Goal: Information Seeking & Learning: Learn about a topic

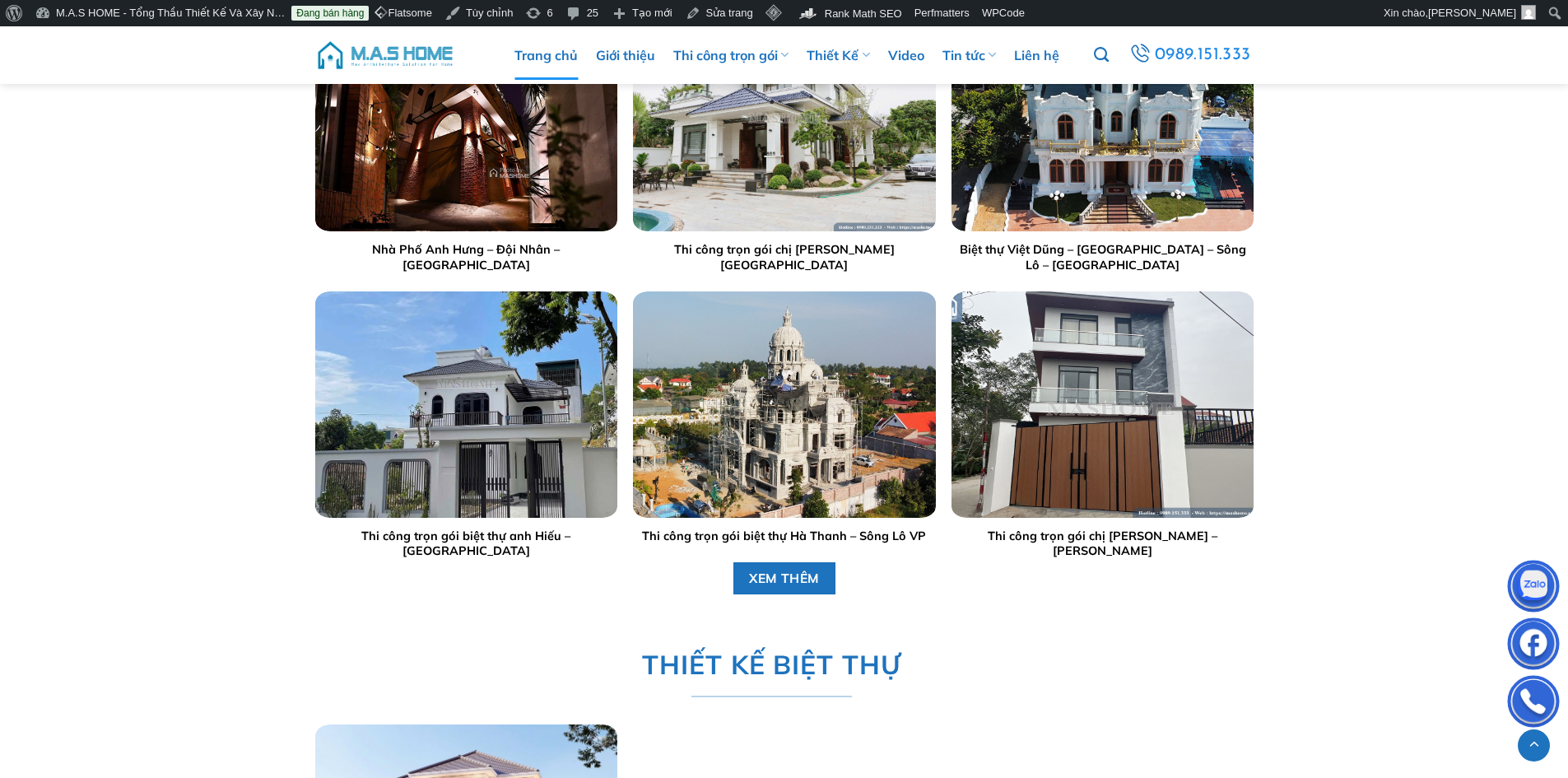
scroll to position [2306, 0]
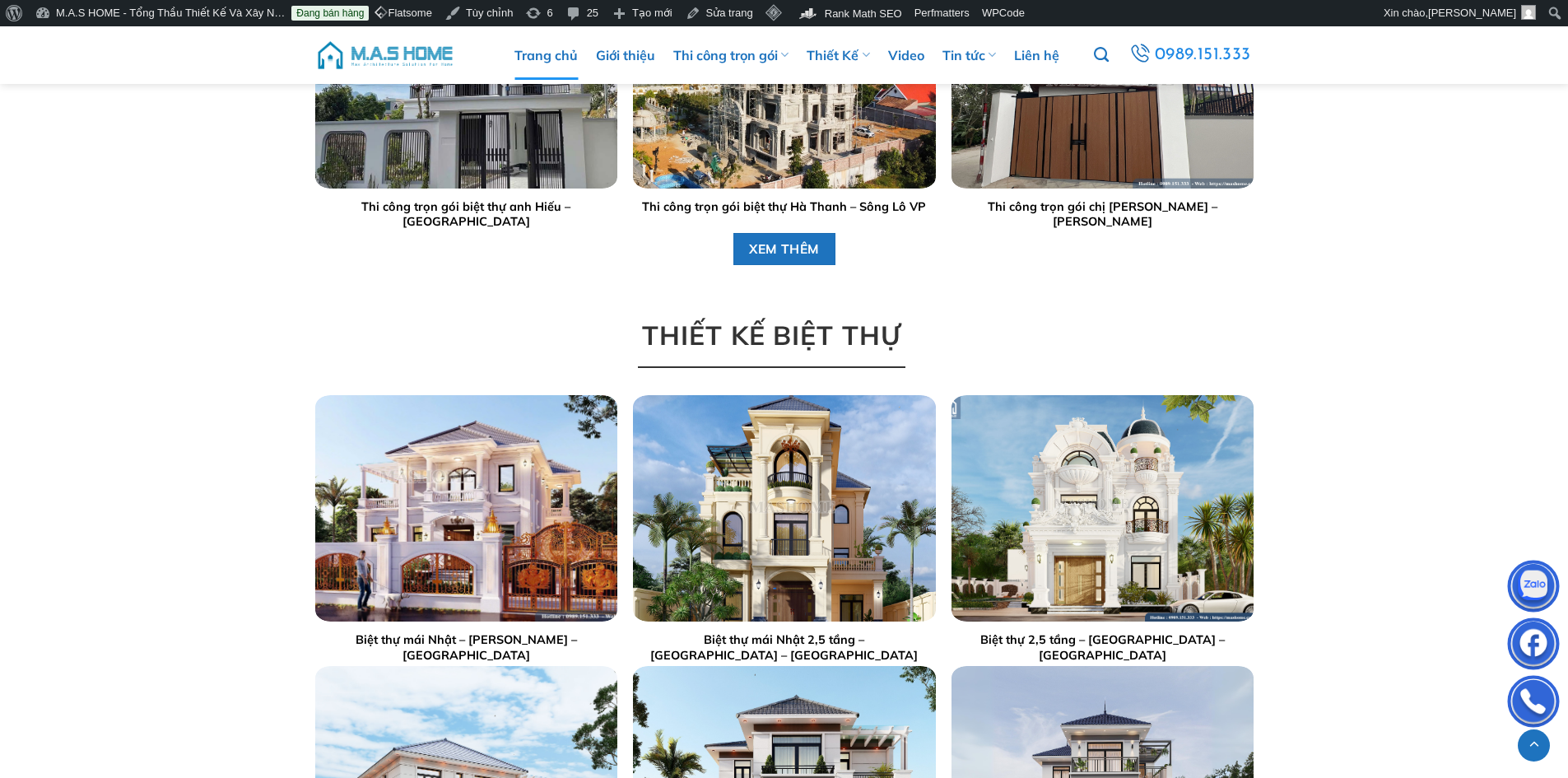
click at [736, 335] on span "THIẾT KẾ BIỆT THỰ" at bounding box center [771, 335] width 259 height 42
click at [715, 331] on span "THIẾT KẾ BIỆT THỰ" at bounding box center [771, 335] width 259 height 42
click at [683, 330] on span "THIẾT KẾ BIỆT THỰ" at bounding box center [771, 335] width 259 height 42
click at [700, 337] on span "THIẾT KẾ BIỆT THỰ" at bounding box center [771, 335] width 259 height 42
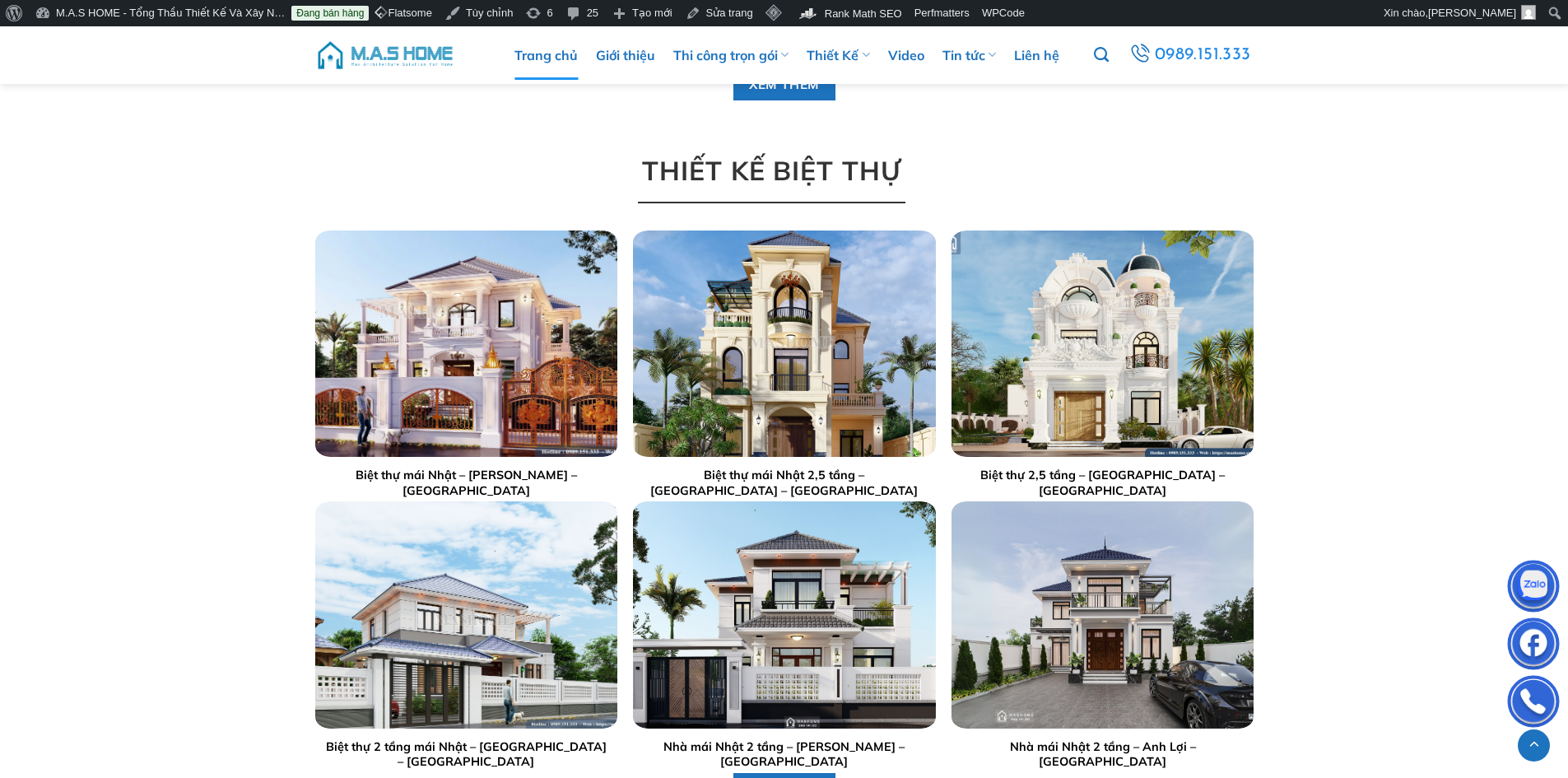
scroll to position [2718, 0]
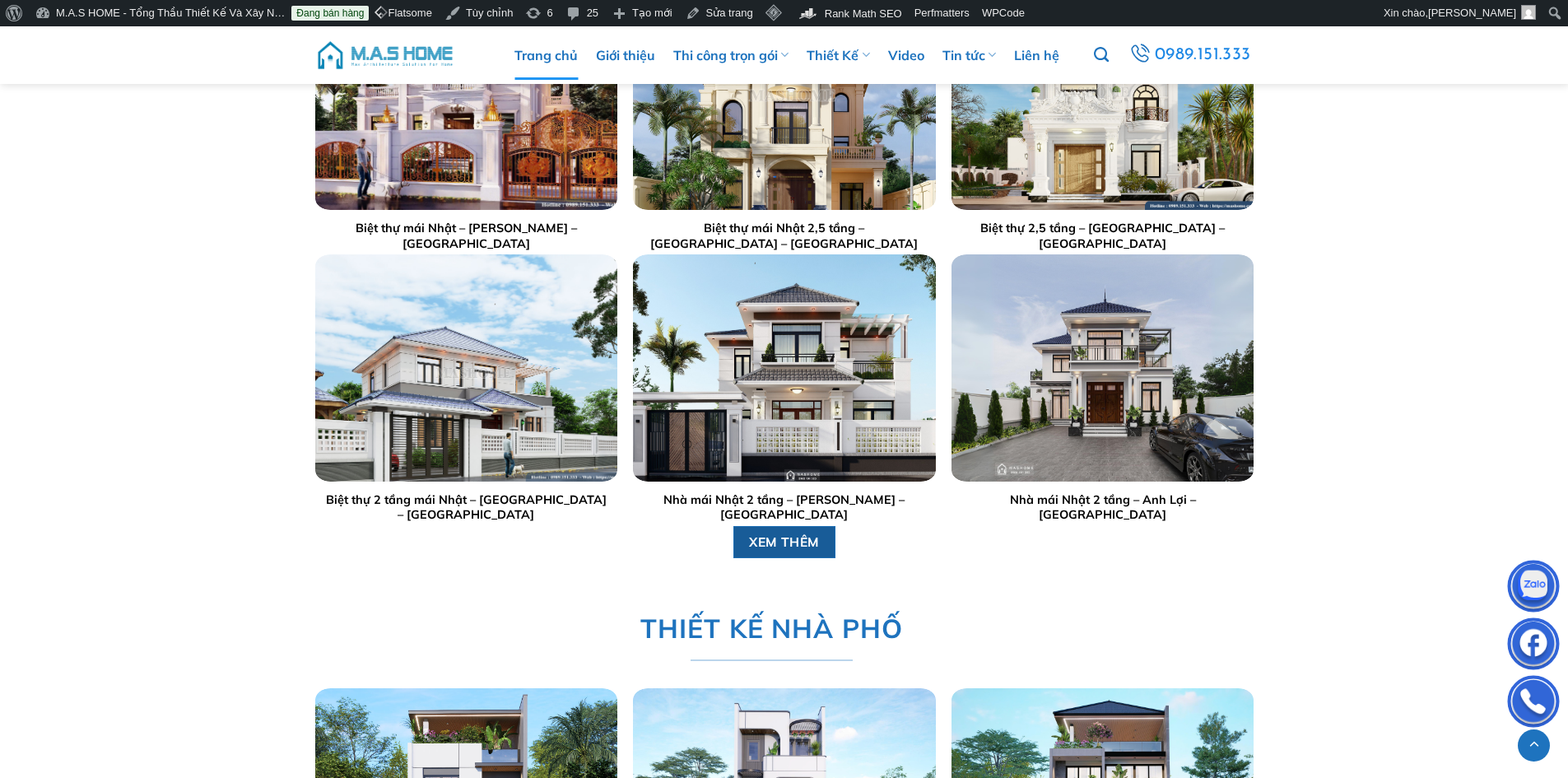
click at [779, 536] on span "XEM THÊM" at bounding box center [784, 542] width 71 height 21
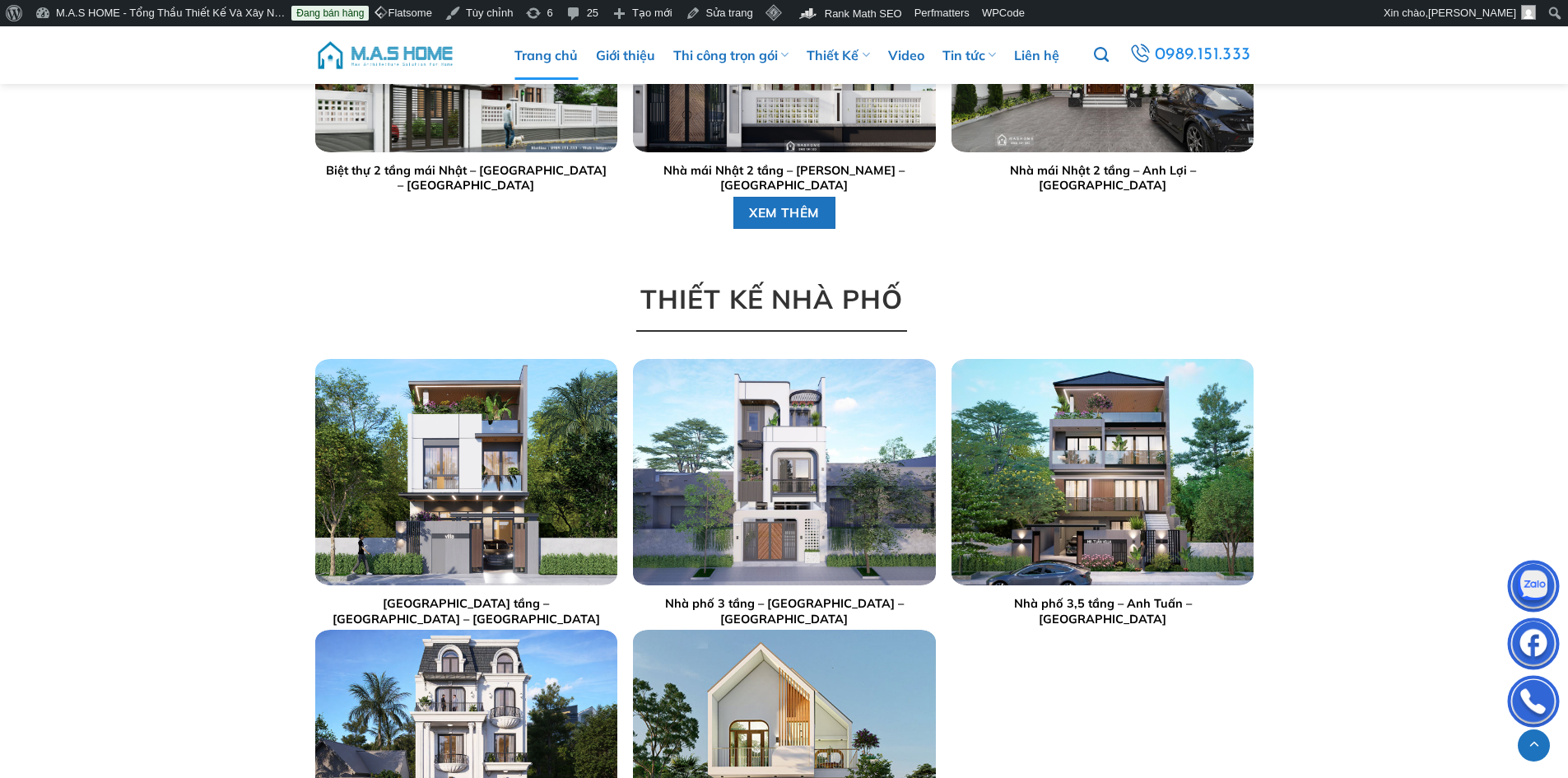
scroll to position [3459, 0]
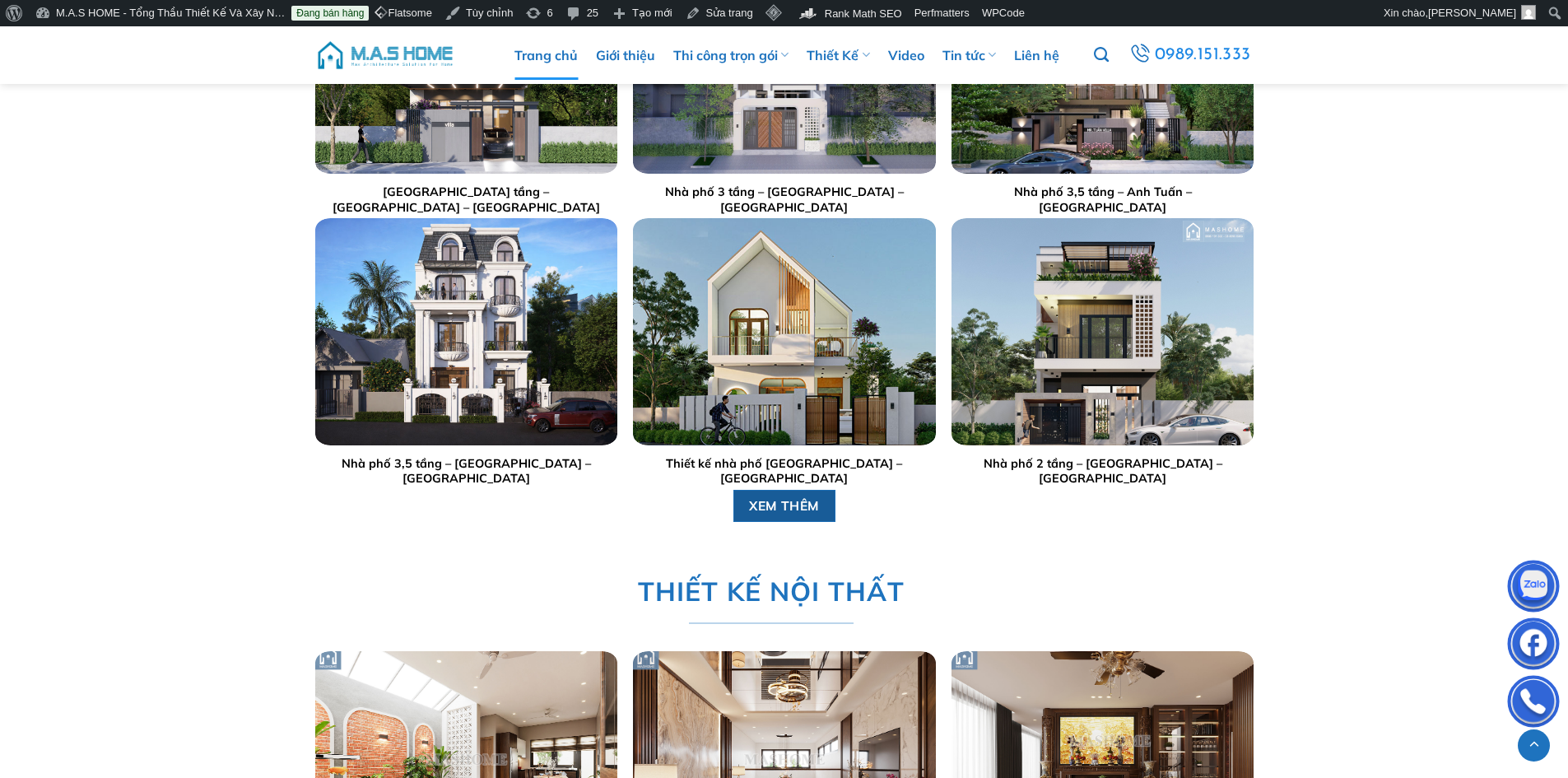
click at [763, 496] on span "XEM THÊM" at bounding box center [784, 505] width 71 height 21
click at [414, 57] on img at bounding box center [386, 55] width 140 height 49
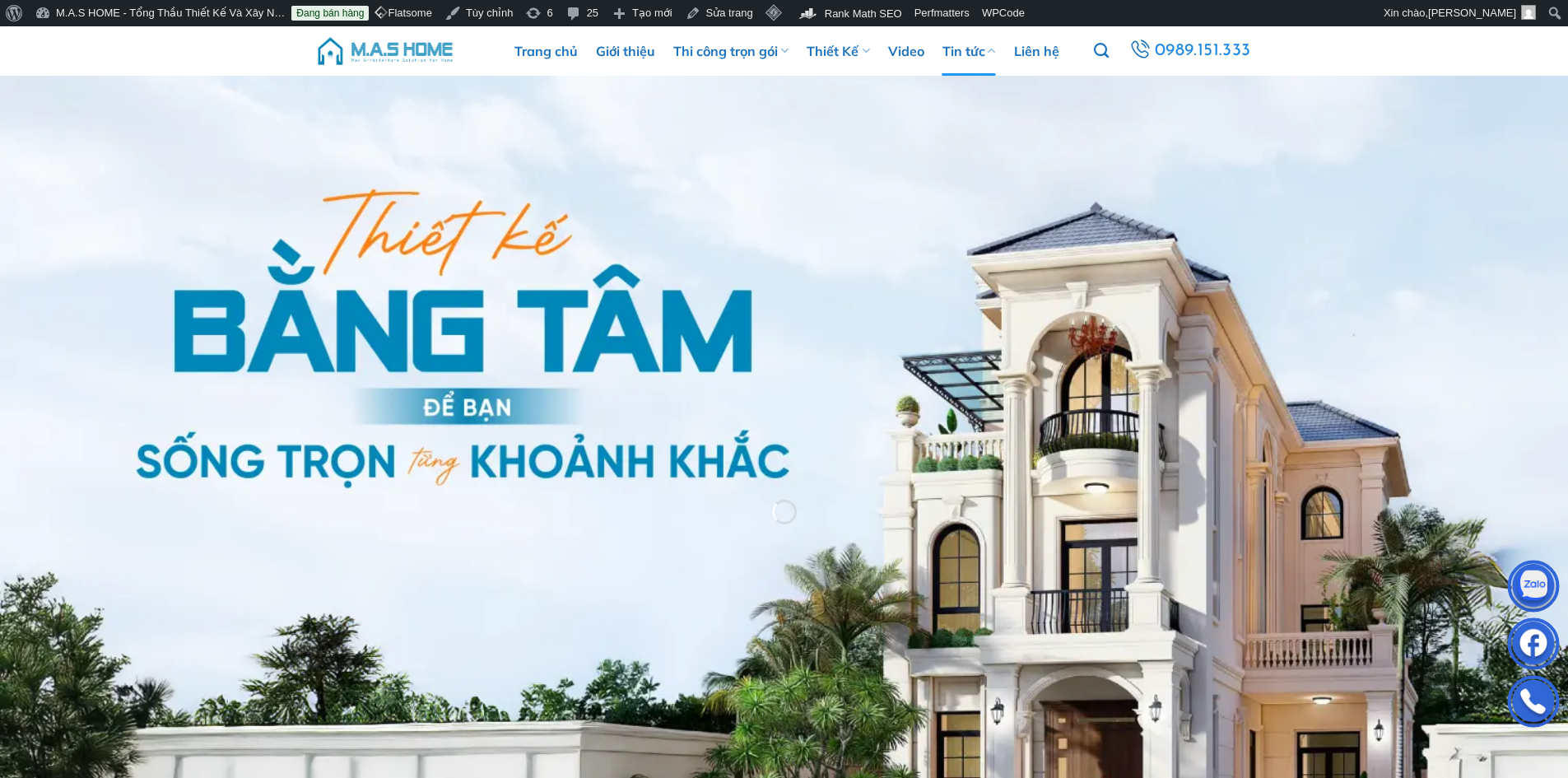
click at [984, 54] on link "Tin tức" at bounding box center [969, 50] width 54 height 49
click at [960, 47] on link "Tin tức" at bounding box center [969, 50] width 54 height 49
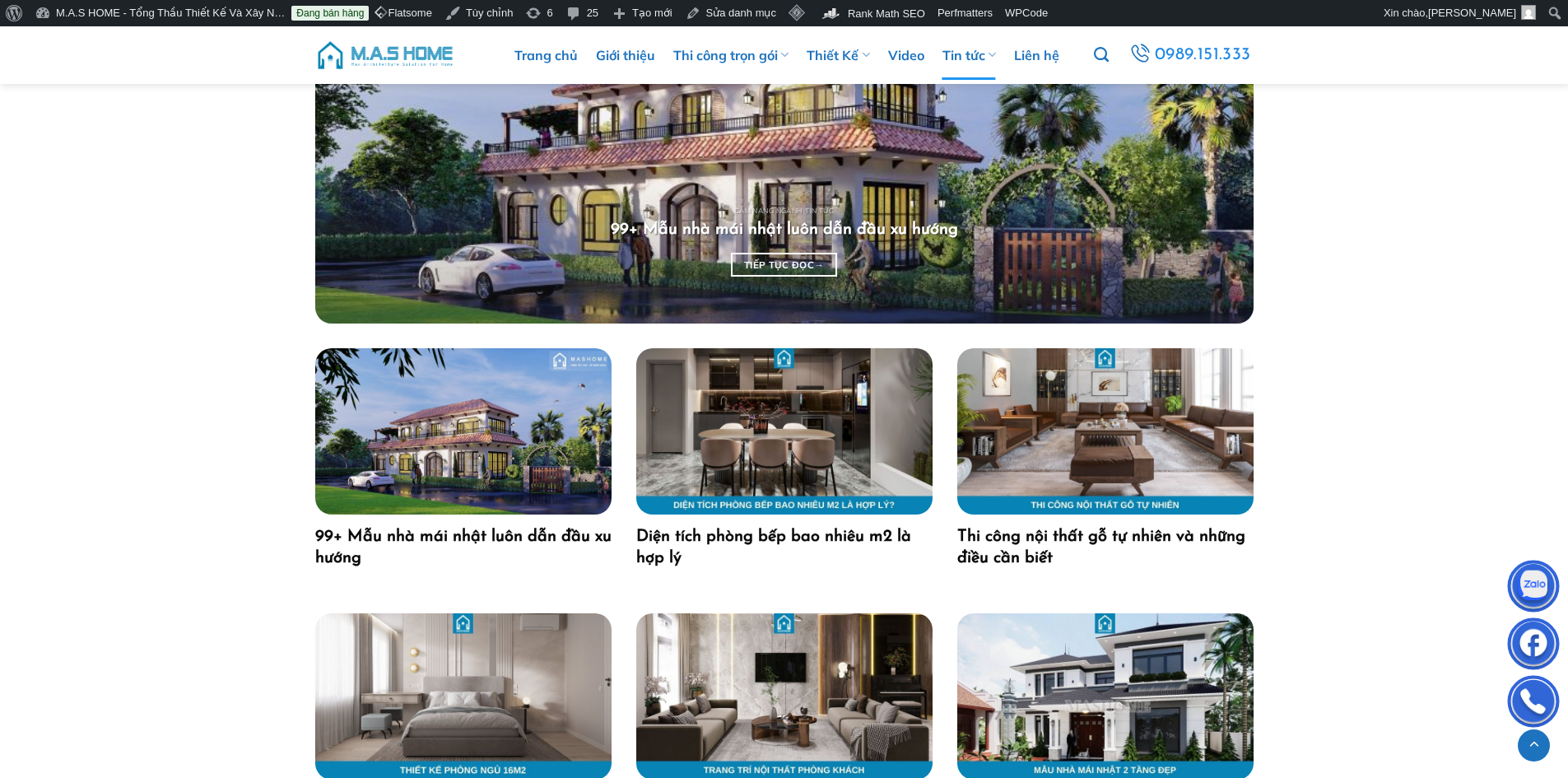
scroll to position [741, 0]
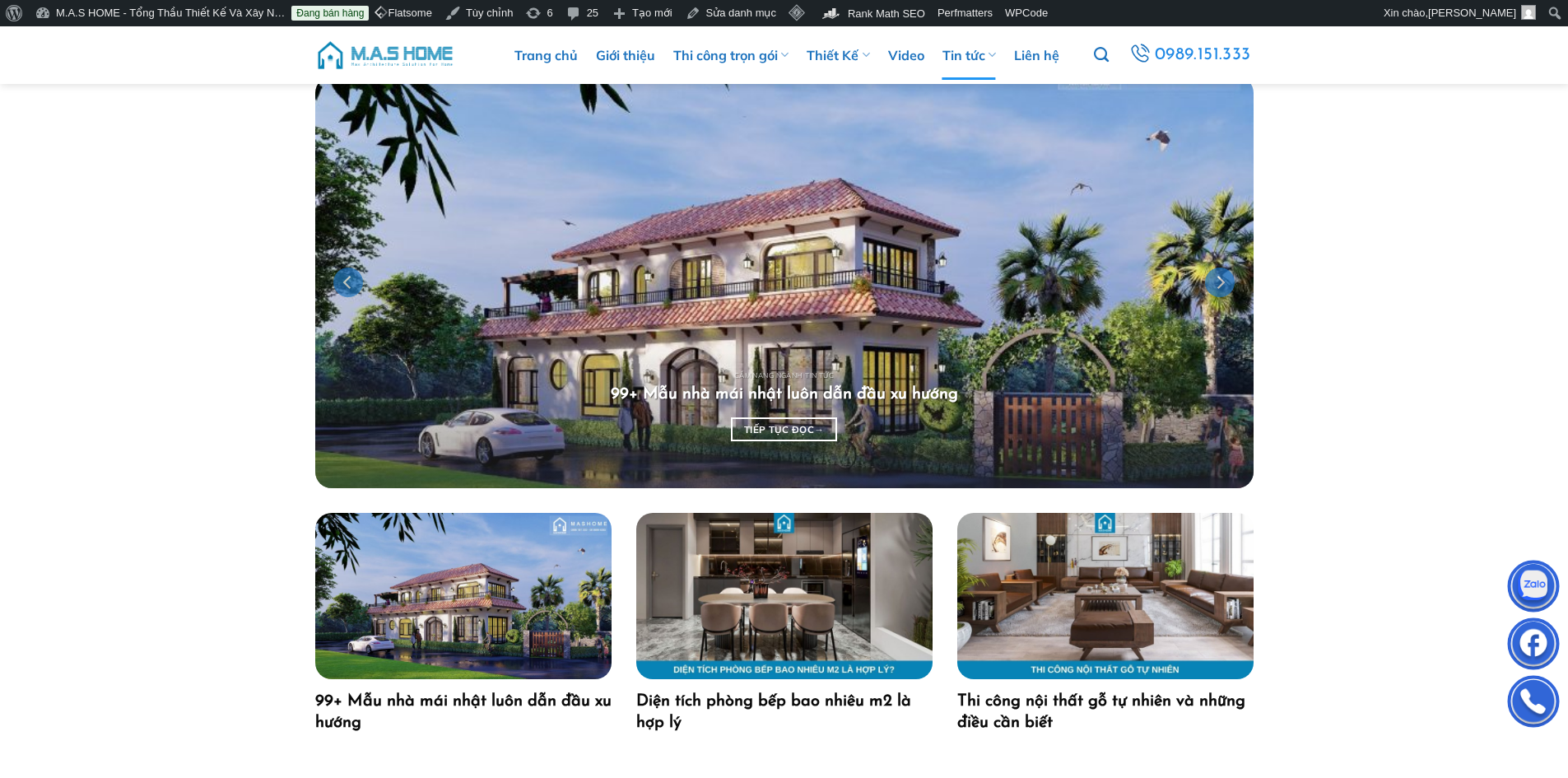
click at [890, 249] on img "99+ Mẫu nhà mái nhật luôn dẫn đầu xu hướng" at bounding box center [785, 282] width 939 height 412
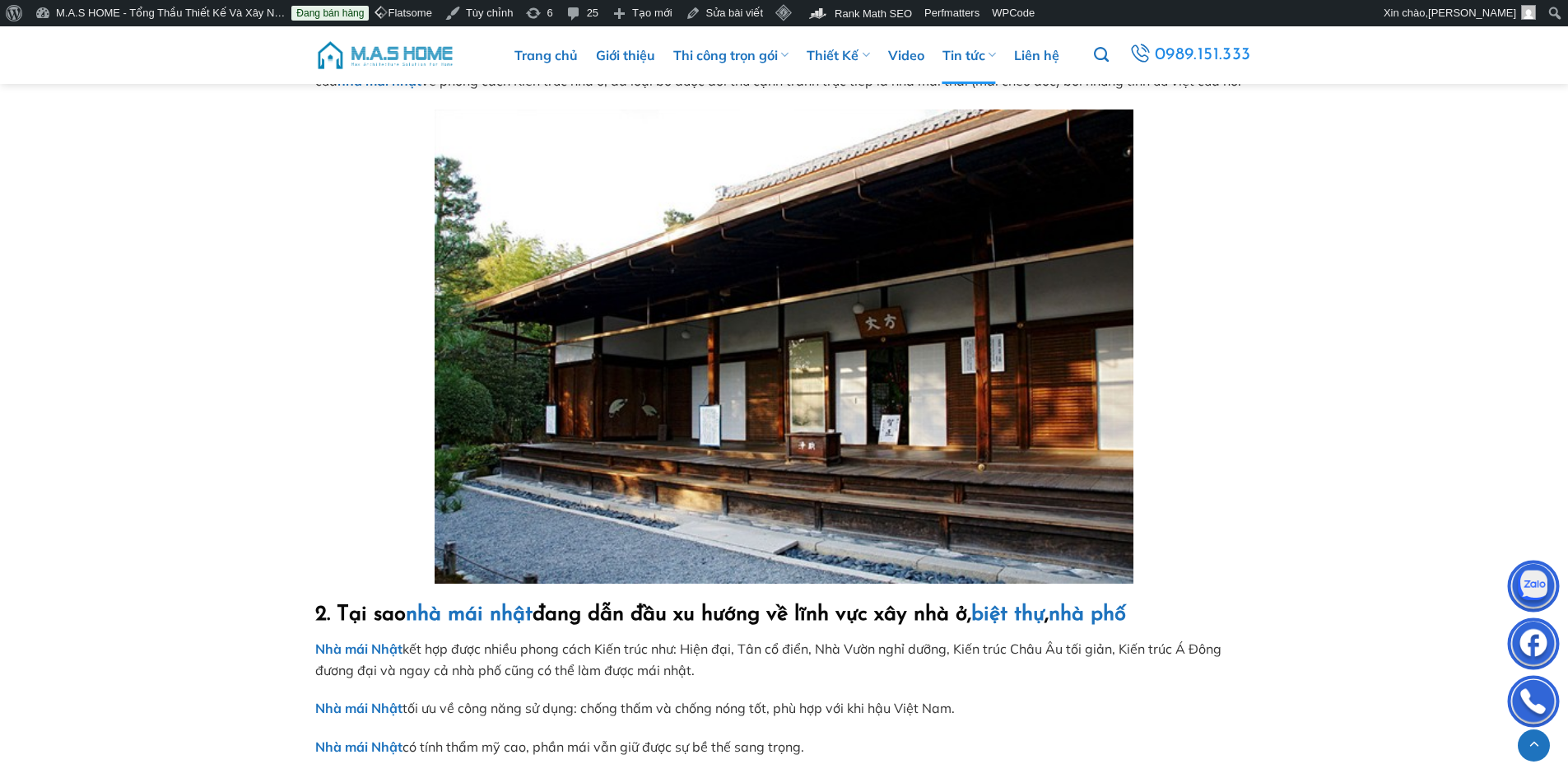
scroll to position [1070, 0]
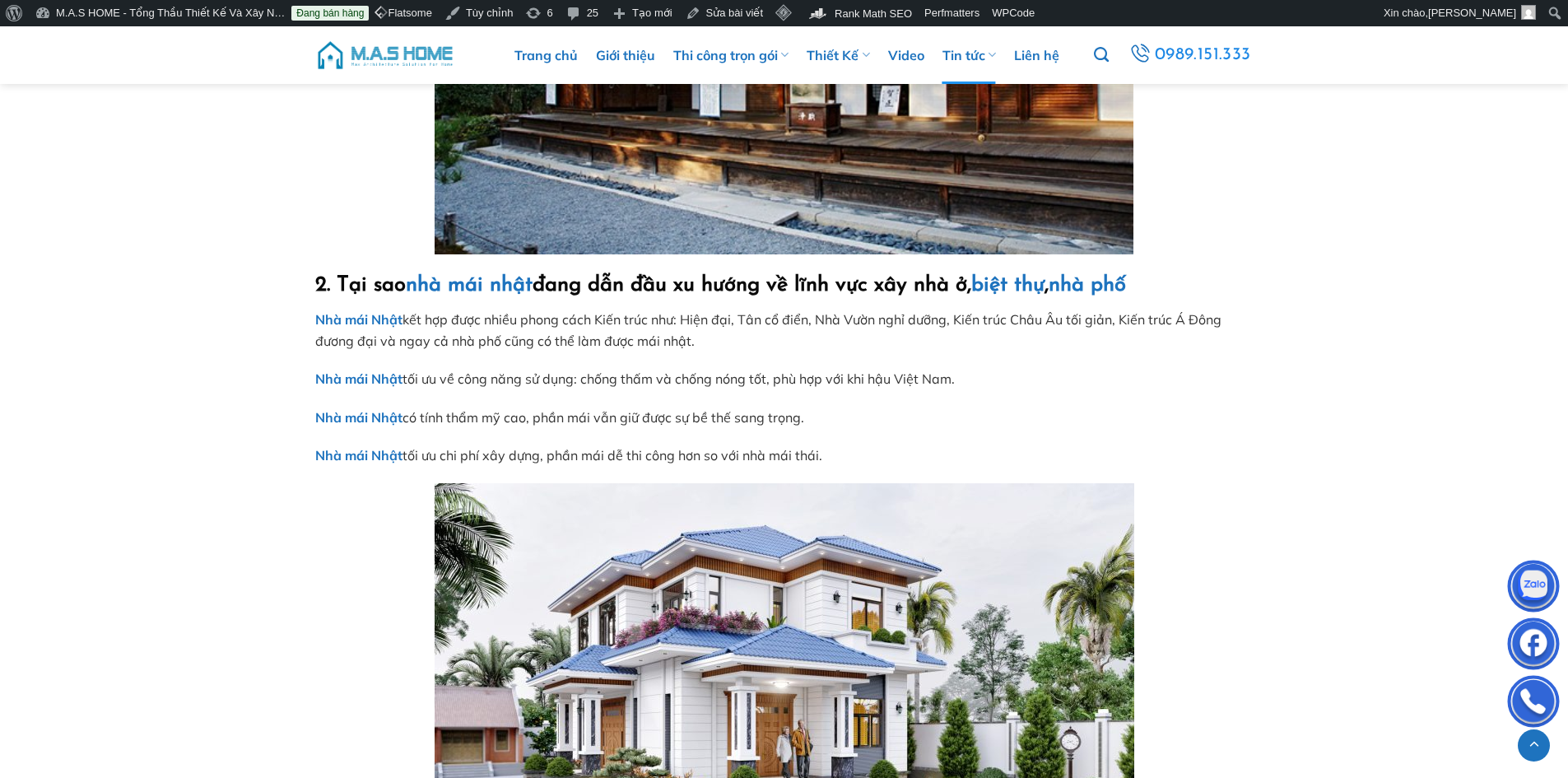
drag, startPoint x: 339, startPoint y: 277, endPoint x: 847, endPoint y: 450, distance: 536.6
copy div "Tại sao nhà mái nhật đang dẫn đầu xu hướng về lĩnh vực xây nhà ở, biệt thự , nh…"
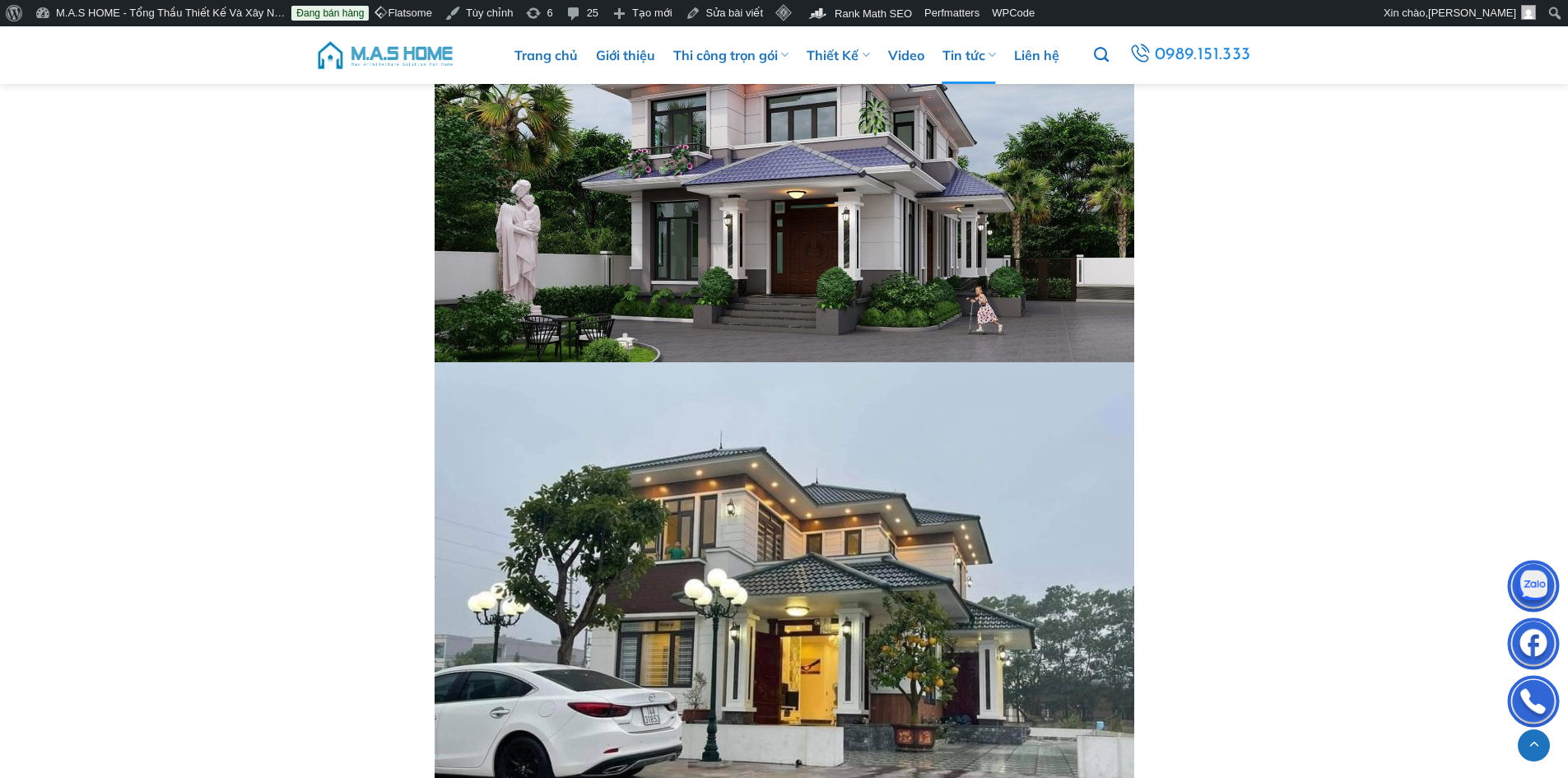
scroll to position [7824, 0]
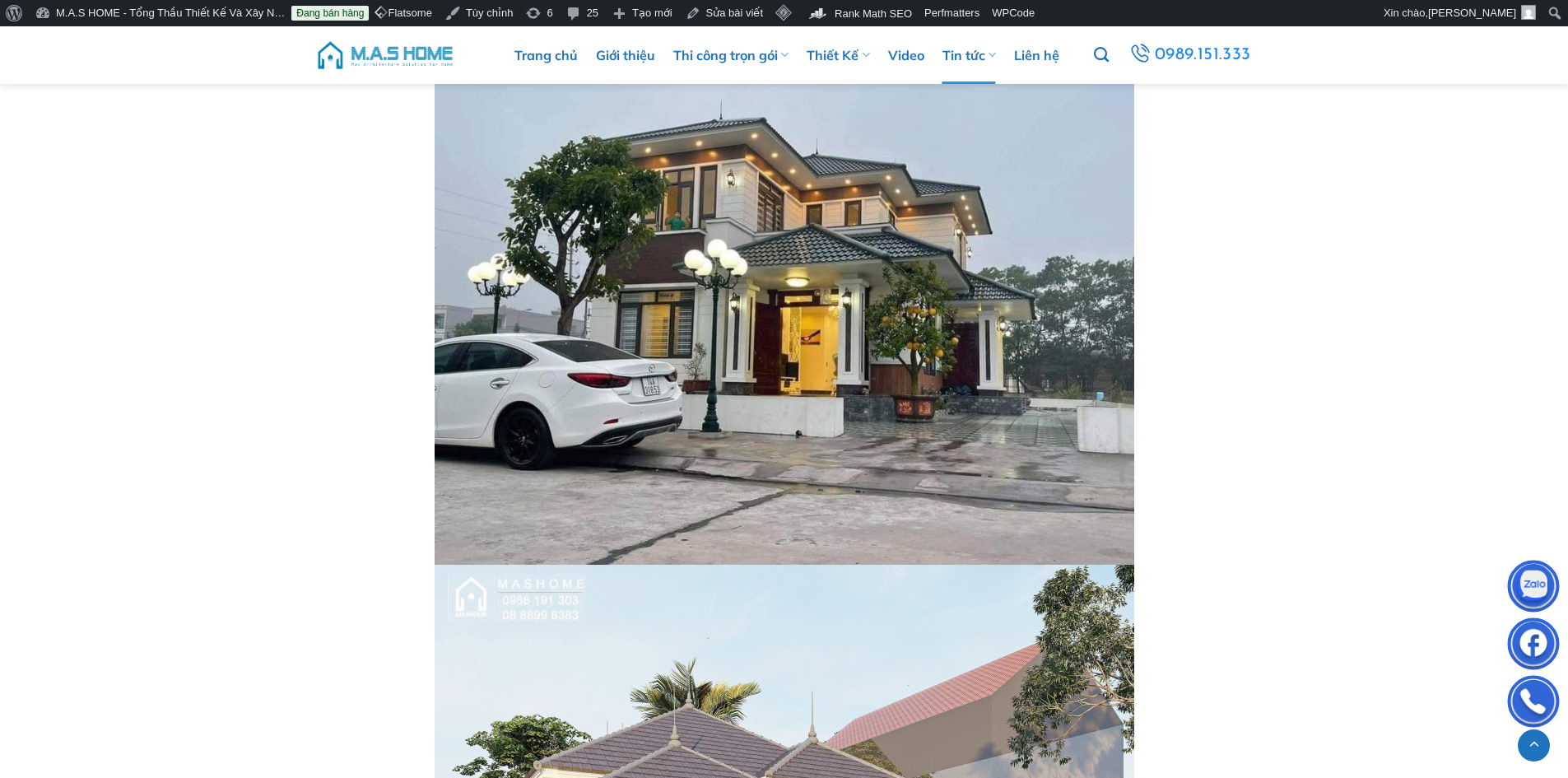
click at [398, 54] on img at bounding box center [386, 55] width 140 height 49
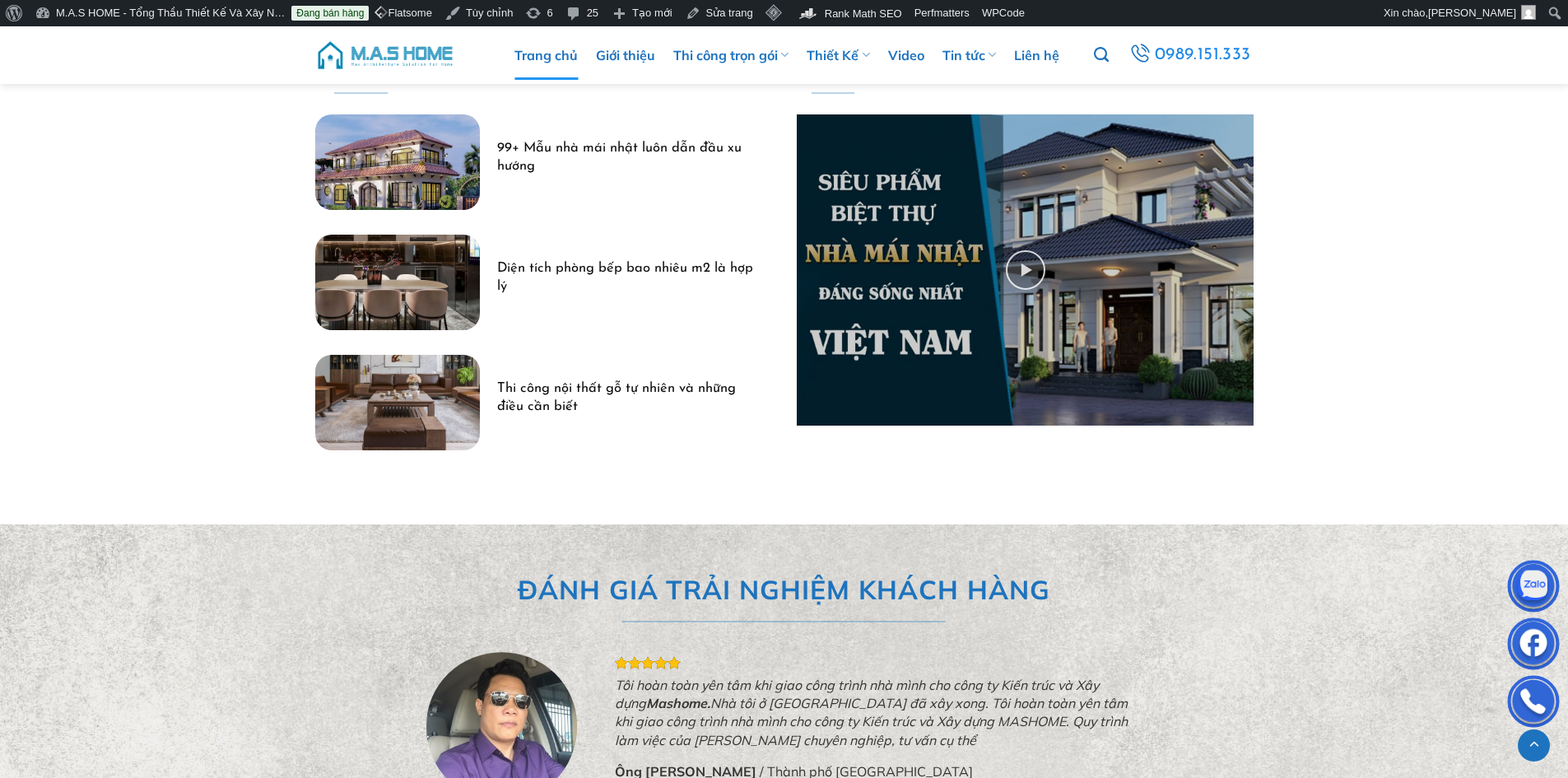
scroll to position [4859, 0]
